Goal: Navigation & Orientation: Find specific page/section

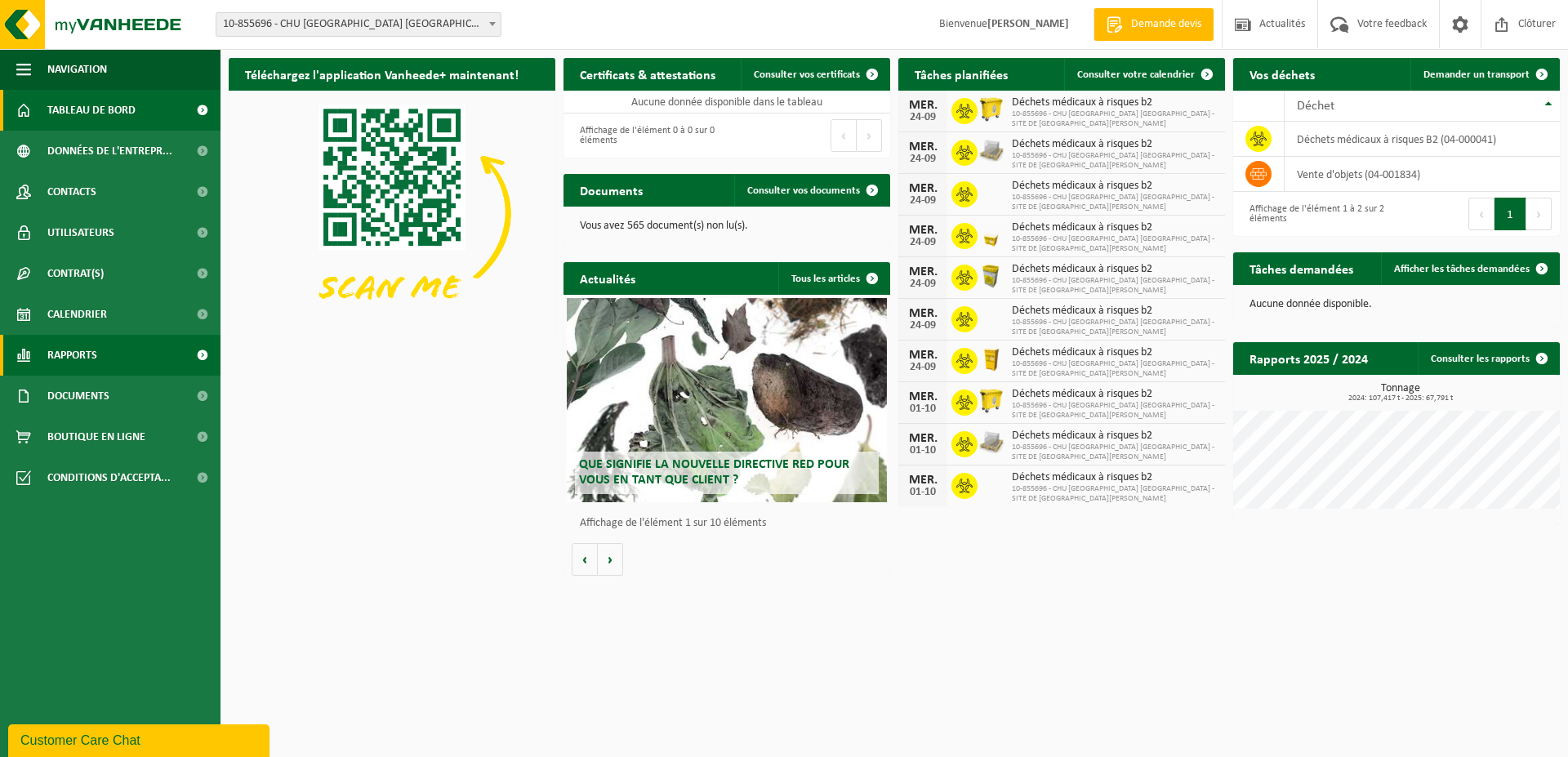
click at [63, 361] on span "Rapports" at bounding box center [72, 355] width 50 height 41
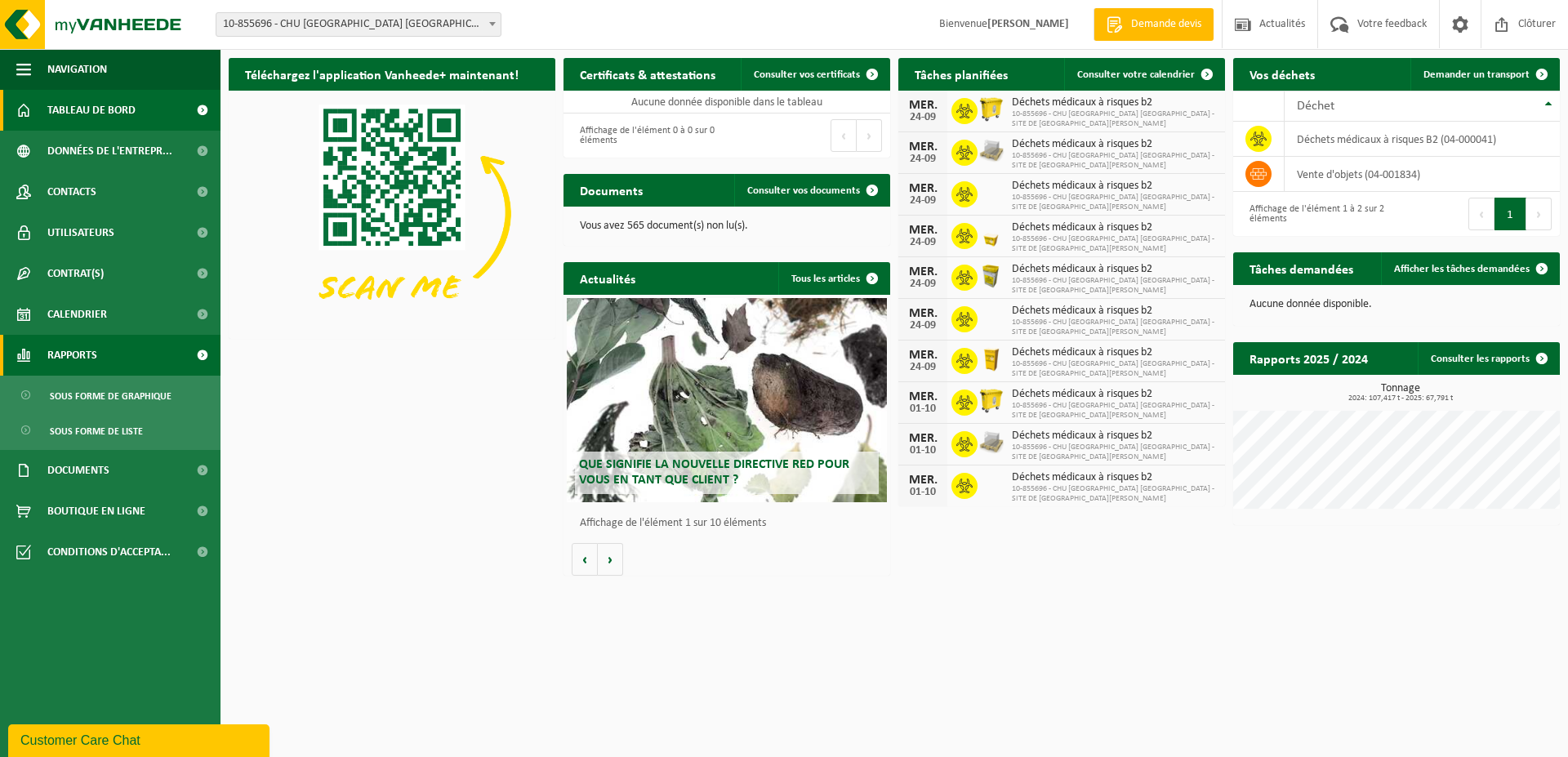
click at [63, 361] on span "Rapports" at bounding box center [72, 355] width 50 height 41
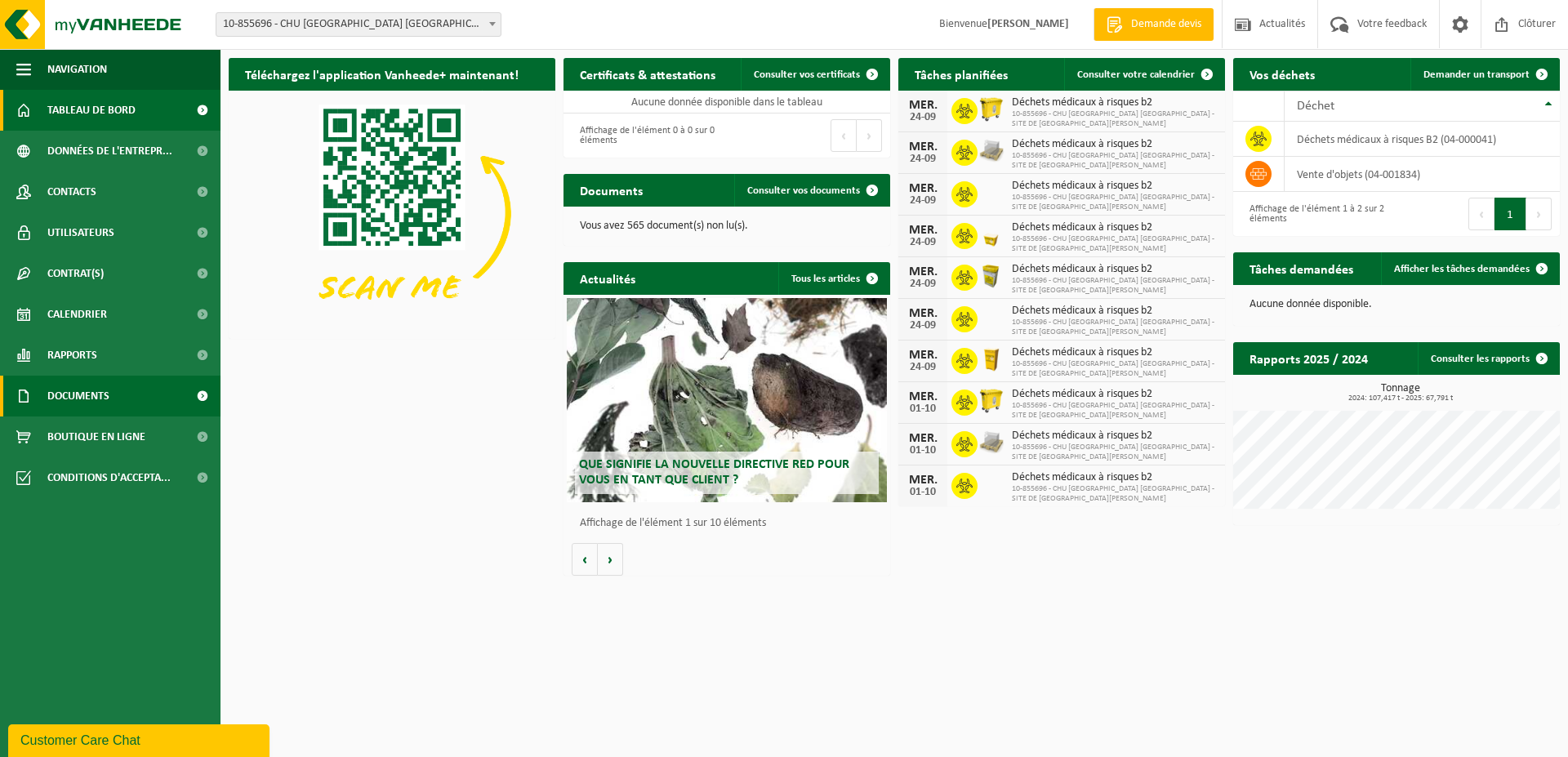
click at [94, 399] on span "Documents" at bounding box center [78, 396] width 62 height 41
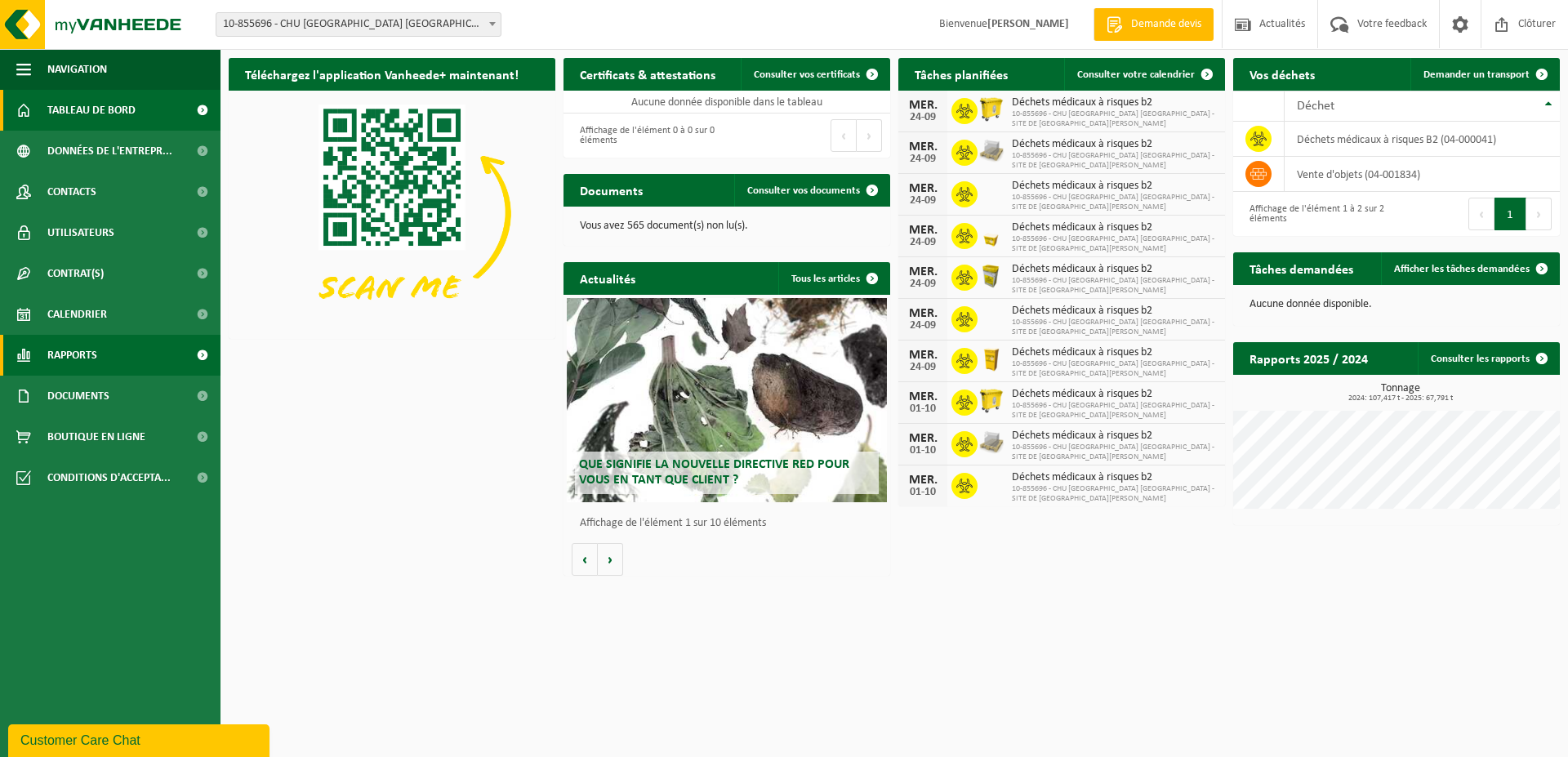
click at [74, 359] on span "Rapports" at bounding box center [72, 355] width 50 height 41
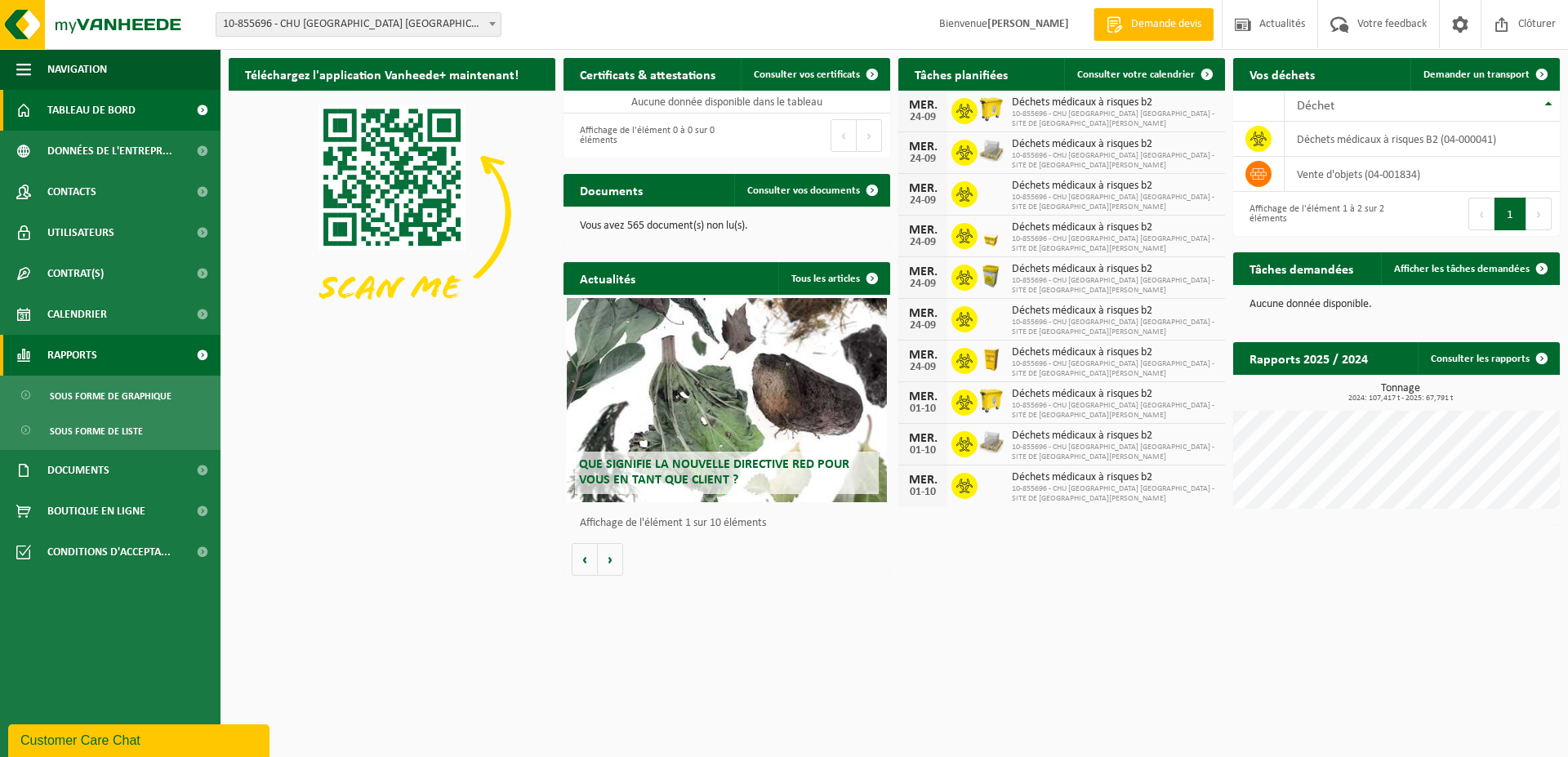
click at [74, 359] on span "Rapports" at bounding box center [72, 355] width 50 height 41
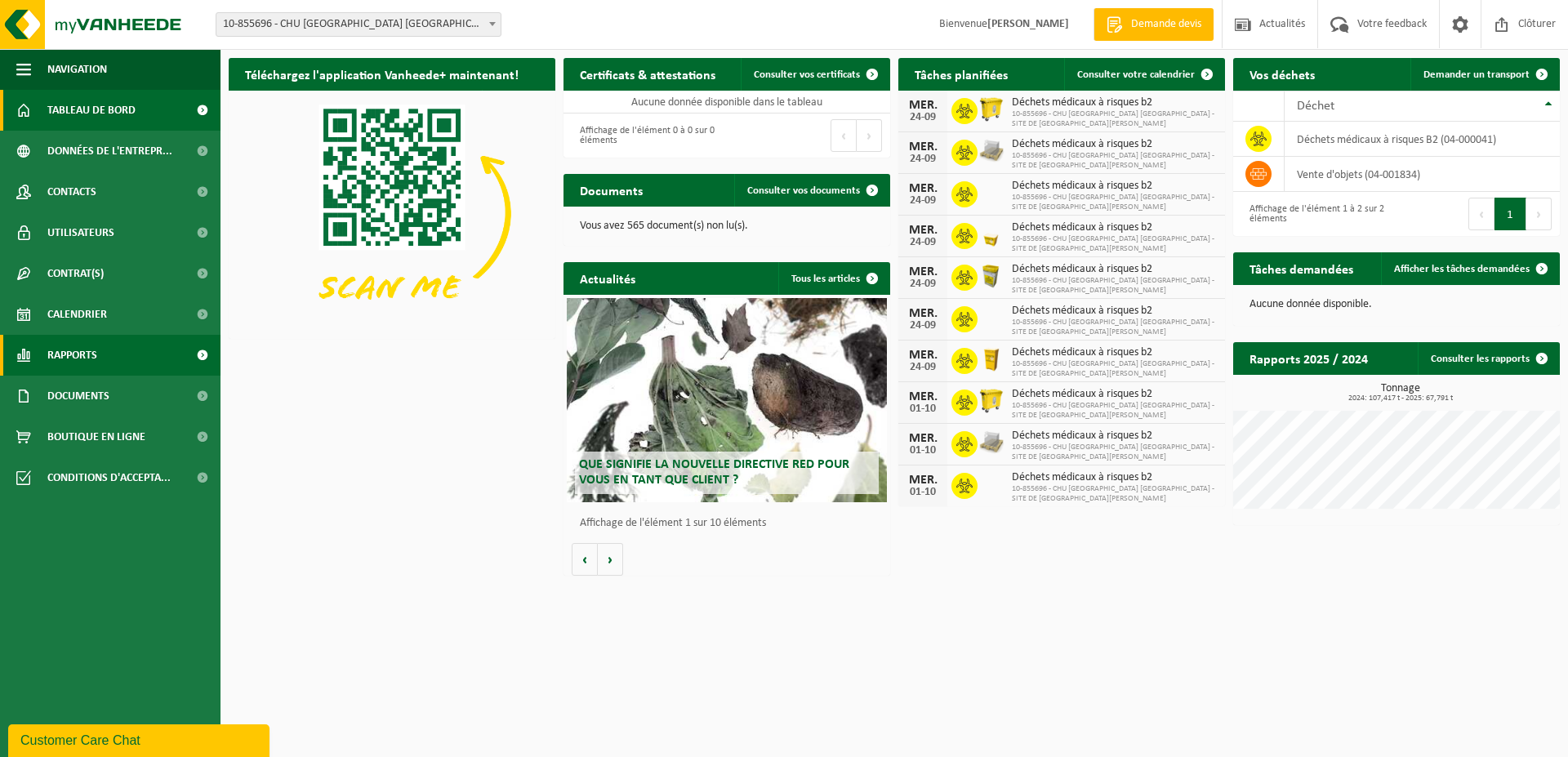
click at [205, 356] on span at bounding box center [201, 355] width 37 height 41
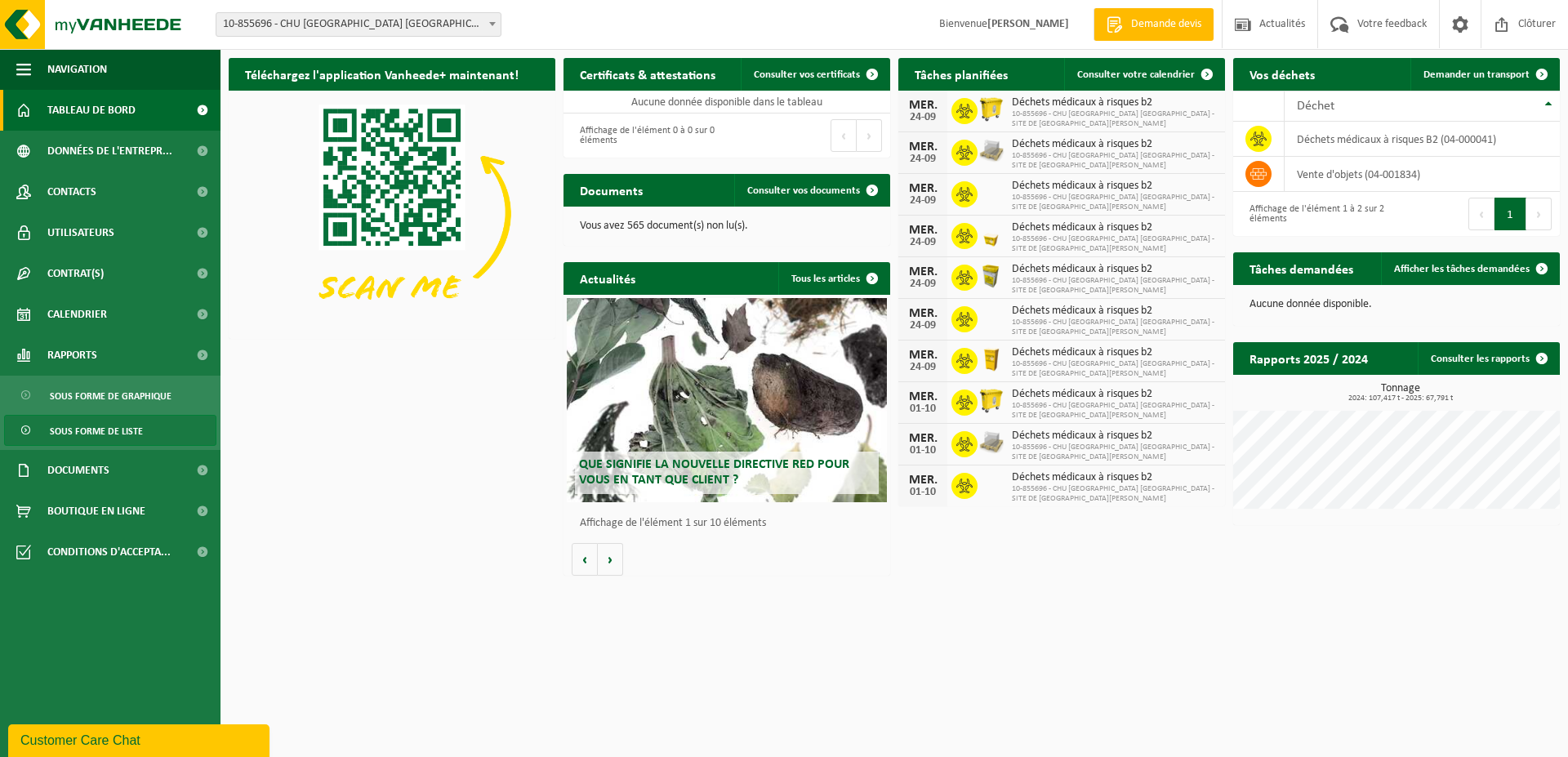
click at [130, 429] on span "Sous forme de liste" at bounding box center [97, 431] width 93 height 31
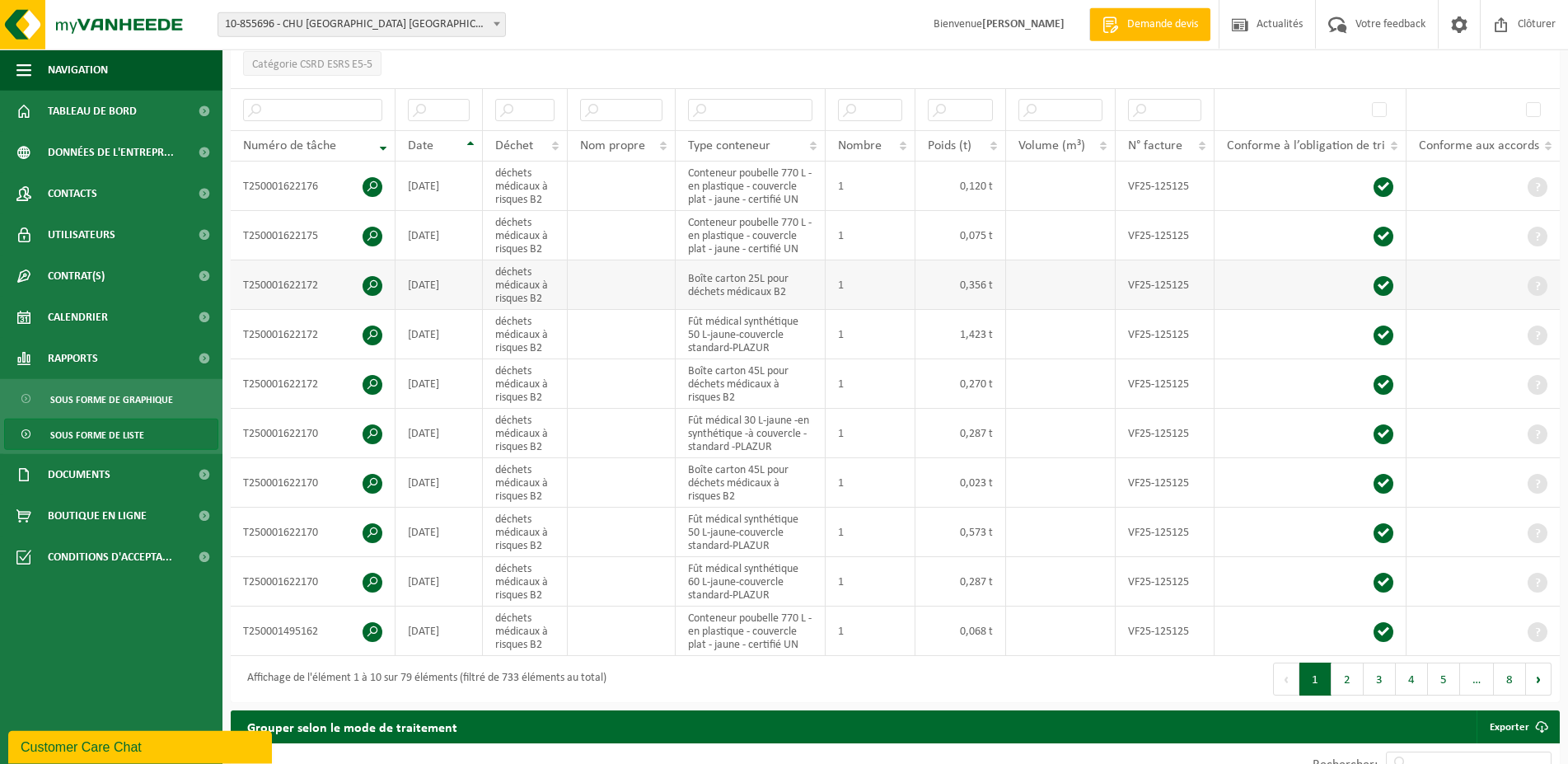
scroll to position [421, 0]
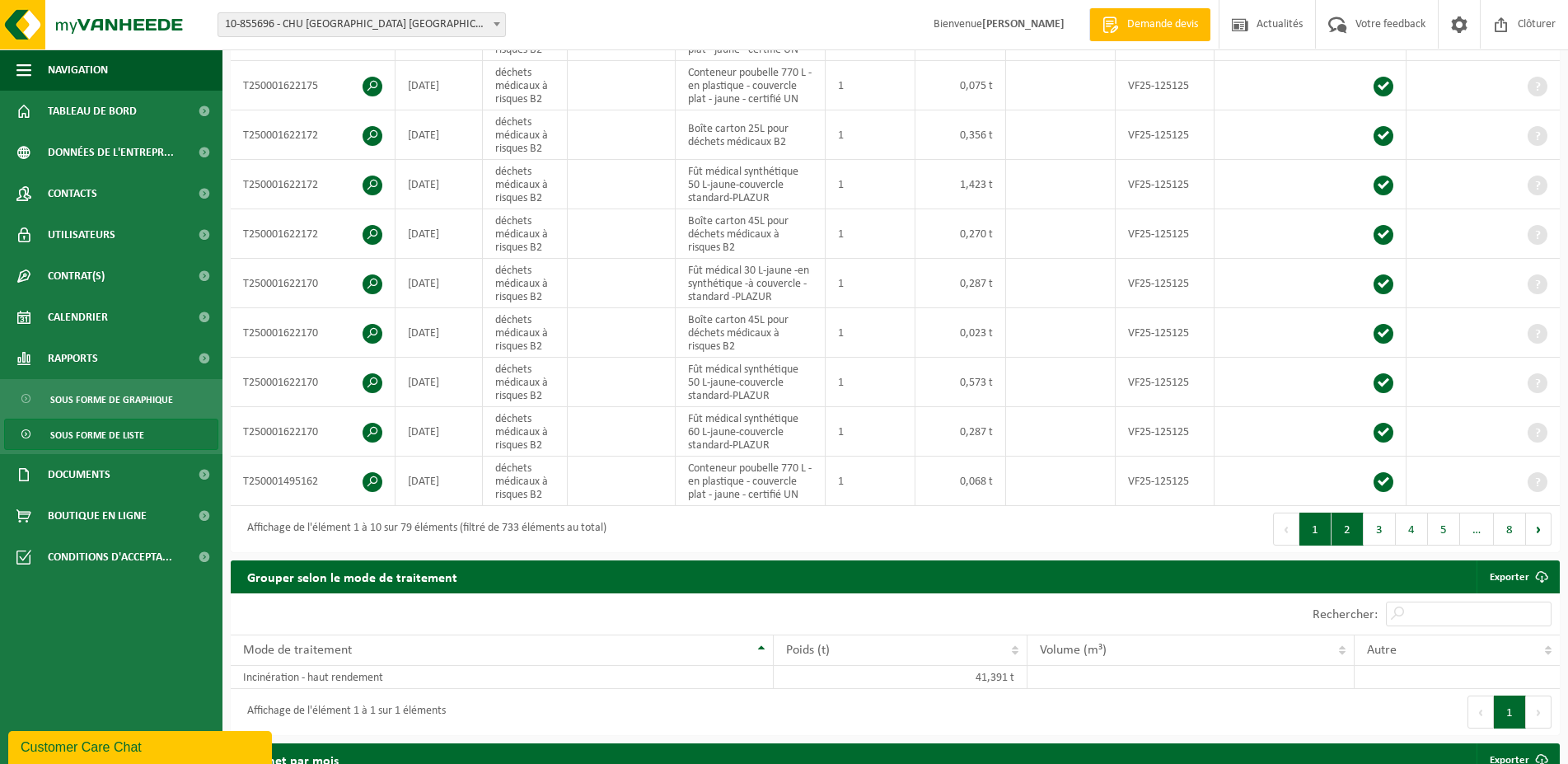
click at [1343, 529] on button "2" at bounding box center [1348, 528] width 33 height 33
click at [1312, 528] on button "1" at bounding box center [1315, 528] width 33 height 33
click at [1380, 521] on button "3" at bounding box center [1380, 528] width 33 height 33
